Goal: Navigation & Orientation: Find specific page/section

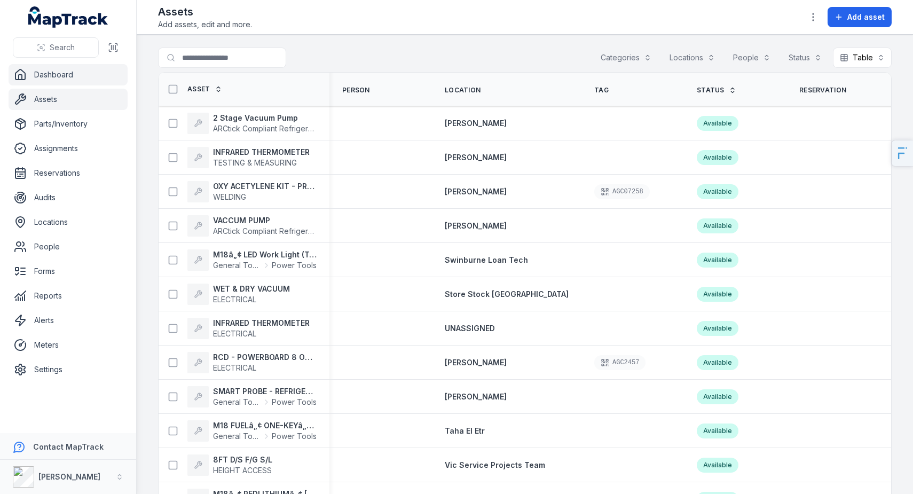
click at [65, 69] on link "Dashboard" at bounding box center [68, 74] width 119 height 21
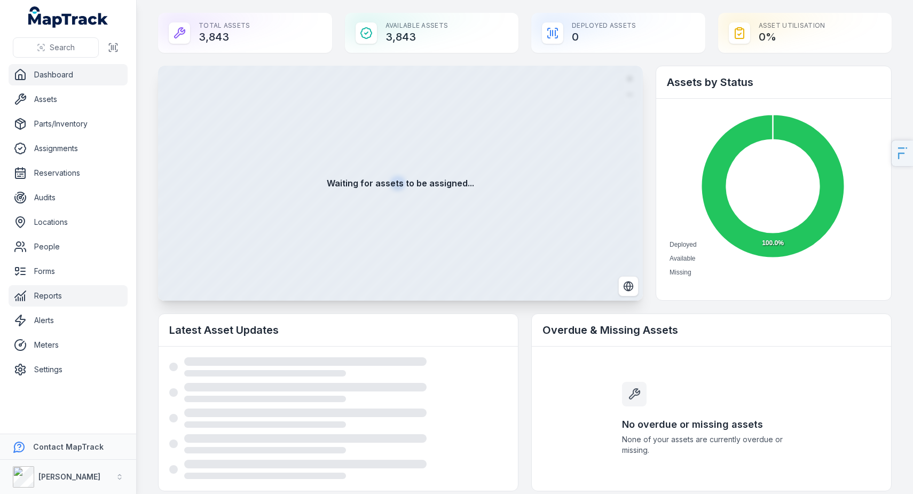
click at [68, 298] on link "Reports" at bounding box center [68, 295] width 119 height 21
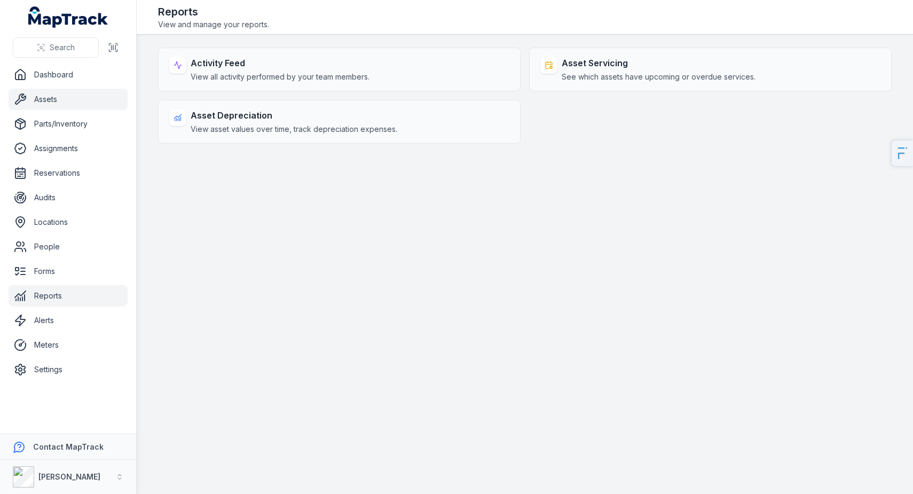
click at [43, 100] on link "Assets" at bounding box center [68, 99] width 119 height 21
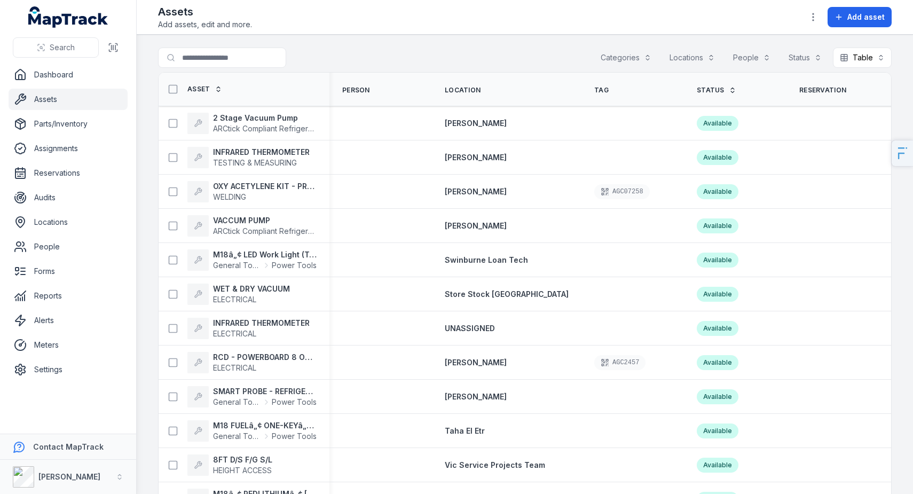
click at [594, 89] on span "Tag" at bounding box center [601, 90] width 14 height 9
click at [42, 104] on link "Assets" at bounding box center [68, 99] width 119 height 21
